Goal: Book appointment/travel/reservation

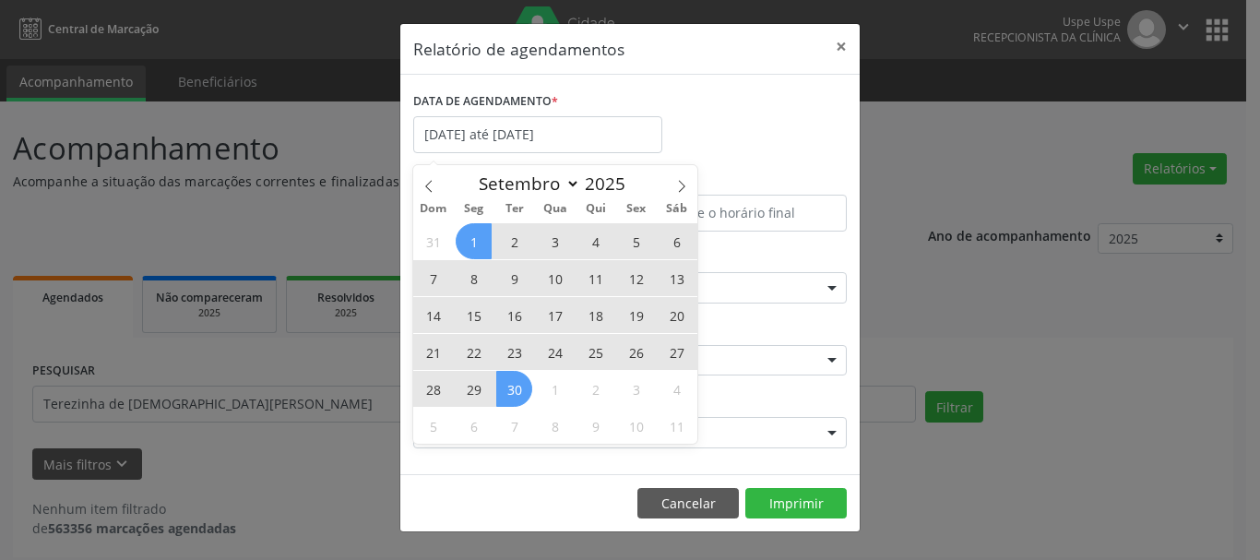
select select "8"
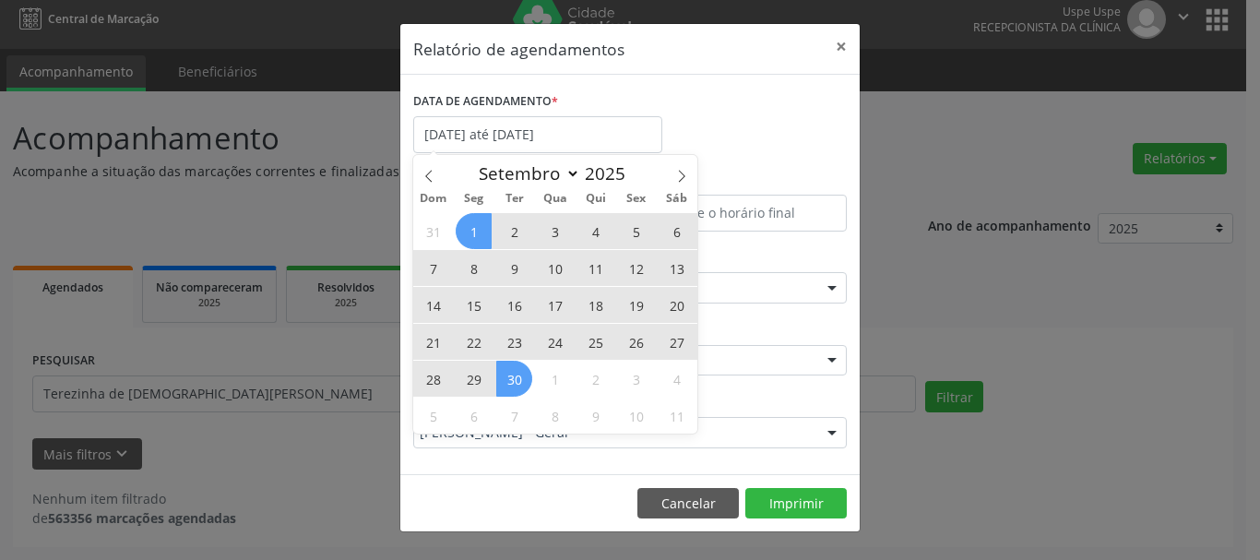
click at [491, 241] on span "1" at bounding box center [474, 231] width 36 height 36
type input "[DATE]"
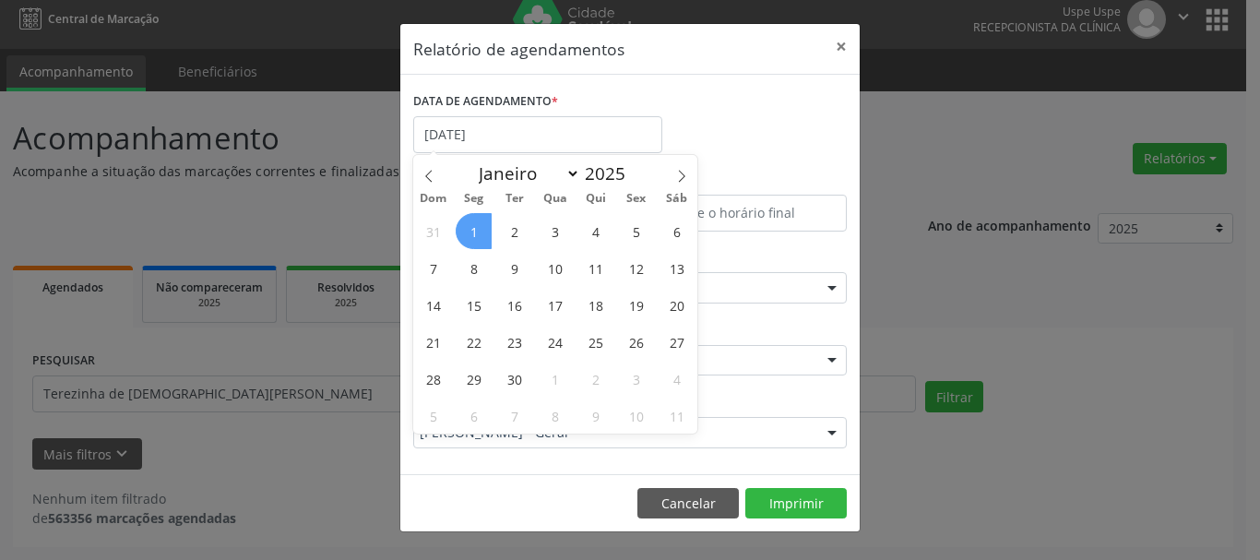
click at [470, 202] on span "Seg" at bounding box center [474, 199] width 41 height 12
click at [473, 226] on span "1" at bounding box center [474, 231] width 36 height 36
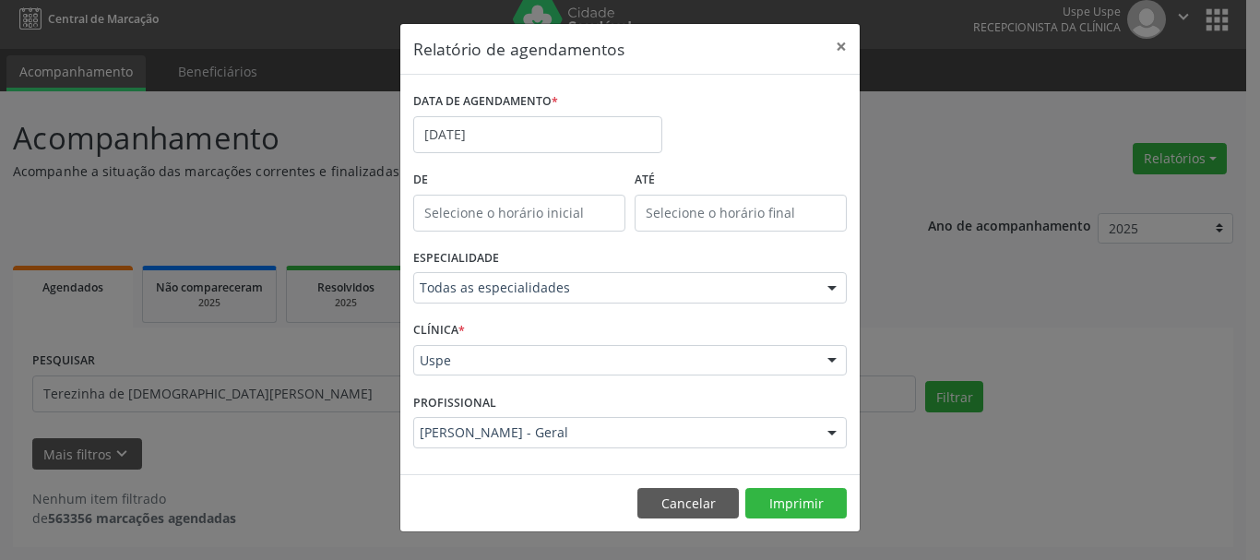
click at [468, 445] on div "[PERSON_NAME] - Geral" at bounding box center [629, 432] width 433 height 31
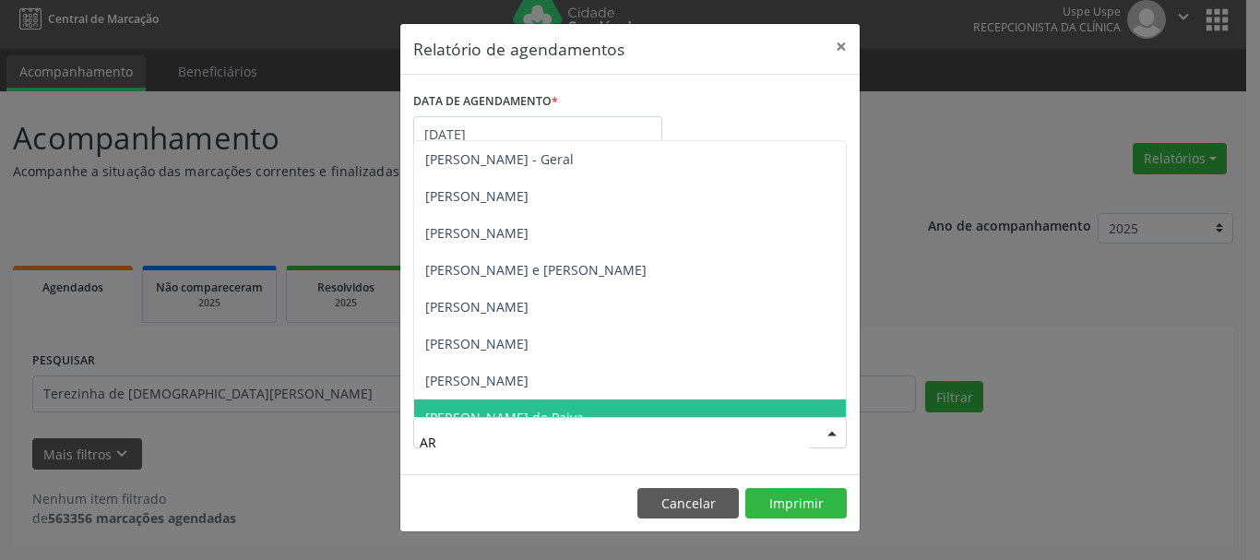
type input "ART"
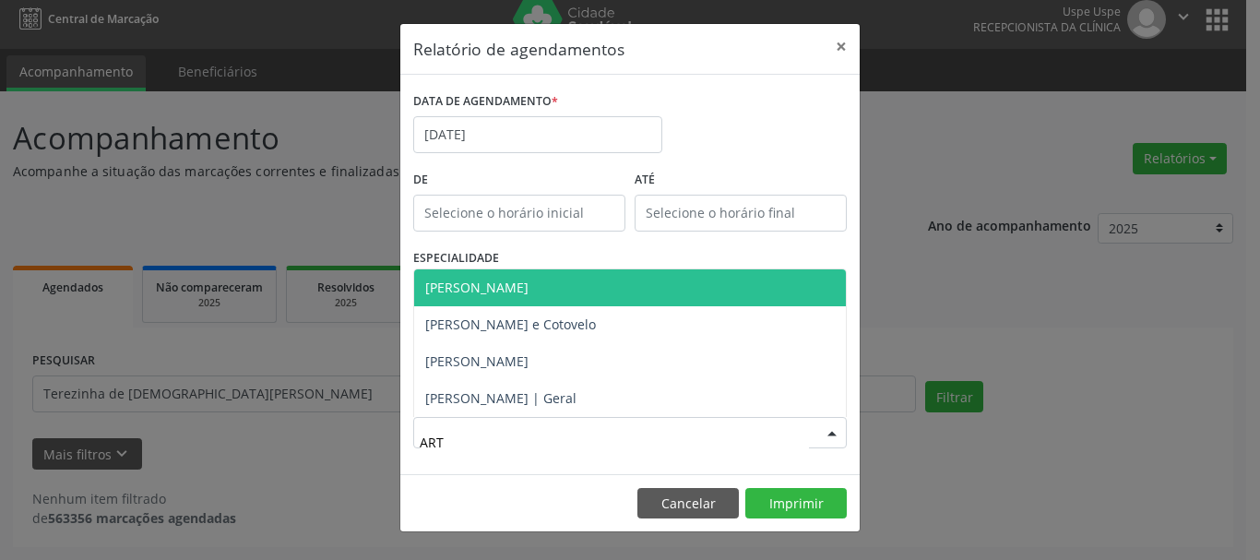
click at [564, 277] on span "[PERSON_NAME]" at bounding box center [630, 287] width 432 height 37
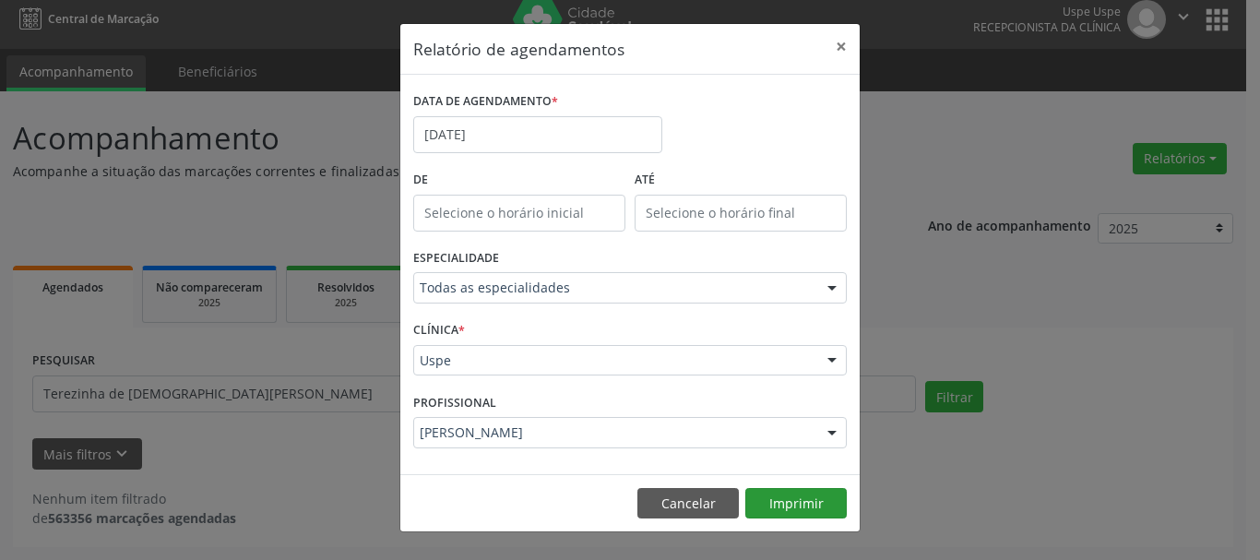
drag, startPoint x: 812, startPoint y: 529, endPoint x: 813, endPoint y: 504, distance: 24.9
click at [813, 515] on footer "Cancelar Imprimir" at bounding box center [629, 503] width 459 height 58
click at [813, 504] on button "Imprimir" at bounding box center [795, 503] width 101 height 31
